Goal: Task Accomplishment & Management: Manage account settings

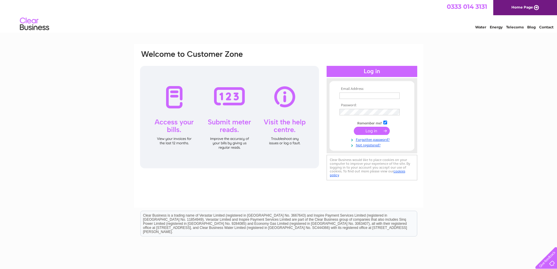
type input "[PERSON_NAME][EMAIL_ADDRESS][DOMAIN_NAME]"
click at [372, 130] on input "submit" at bounding box center [372, 131] width 36 height 8
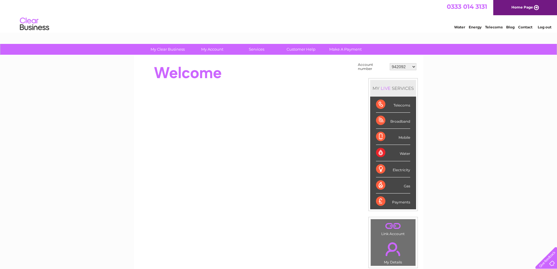
click at [415, 66] on select "942092 30270592 30272491 30277862" at bounding box center [403, 66] width 27 height 7
select select "30272491"
click at [390, 63] on select "942092 30270592 30272491 30277862" at bounding box center [403, 66] width 27 height 7
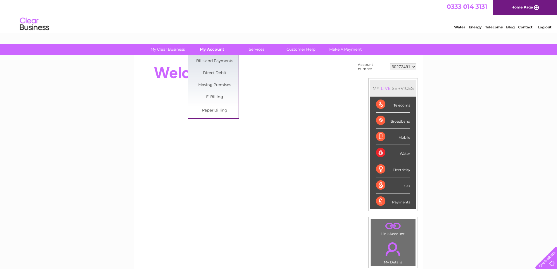
click at [215, 48] on link "My Account" at bounding box center [212, 49] width 48 height 11
click at [212, 60] on link "Bills and Payments" at bounding box center [214, 61] width 48 height 12
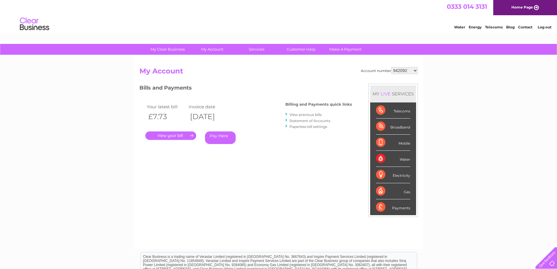
click at [417, 70] on select "942092 30270592 30272491 30277862" at bounding box center [404, 70] width 27 height 7
select select "30272491"
click at [391, 67] on select "942092 30270592 30272491 30277862" at bounding box center [404, 70] width 27 height 7
click at [179, 134] on link "." at bounding box center [170, 135] width 51 height 8
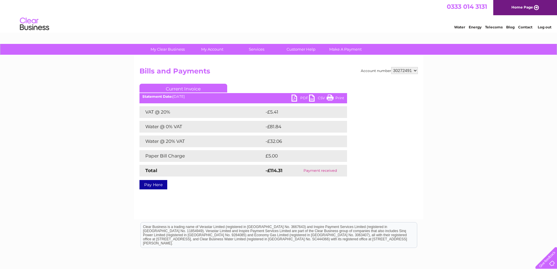
click at [527, 27] on link "Contact" at bounding box center [525, 27] width 14 height 4
